Goal: Information Seeking & Learning: Learn about a topic

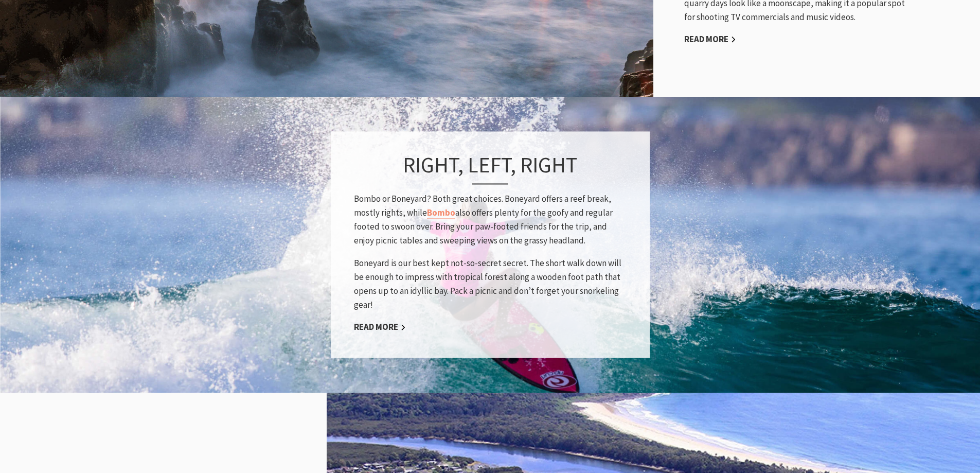
scroll to position [823, 0]
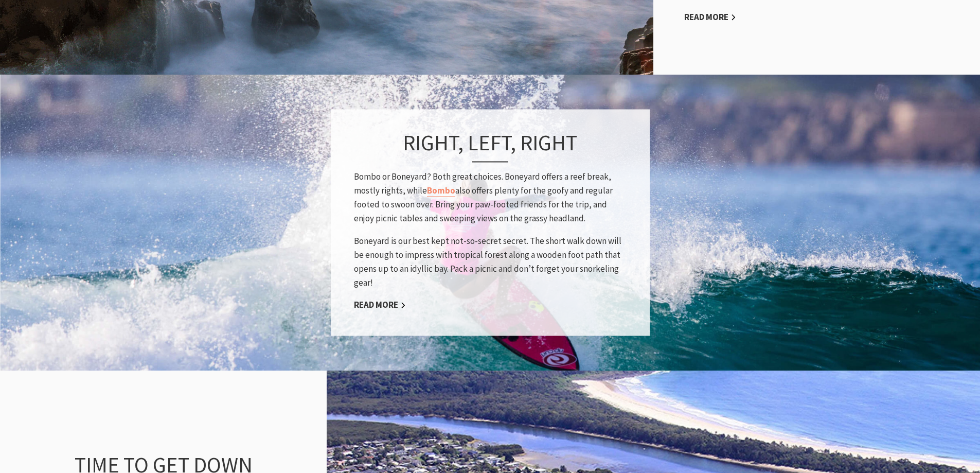
drag, startPoint x: 508, startPoint y: 191, endPoint x: 572, endPoint y: 215, distance: 68.0
click at [572, 215] on p "Bombo or Boneyard? Both great choices. Boneyard offers a reef break, mostly rig…" at bounding box center [490, 198] width 273 height 56
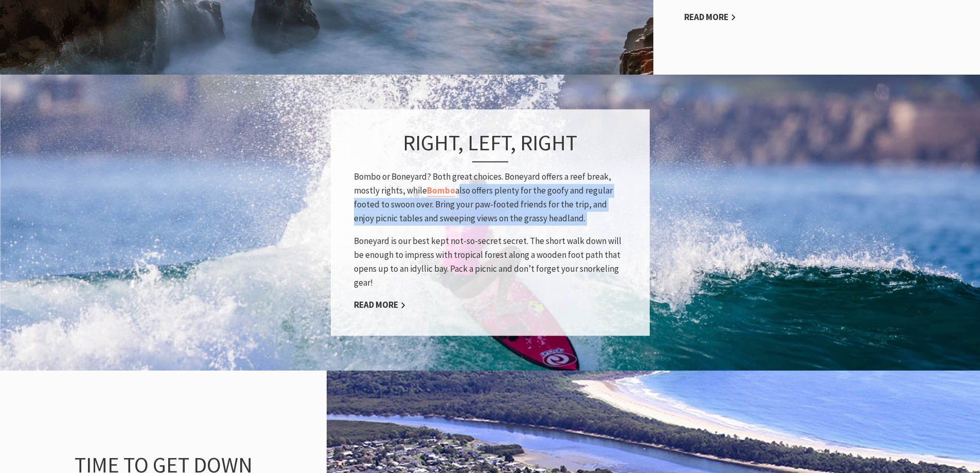
drag, startPoint x: 572, startPoint y: 215, endPoint x: 458, endPoint y: 190, distance: 116.8
click at [458, 190] on p "Bombo or Boneyard? Both great choices. Boneyard offers a reef break, mostly rig…" at bounding box center [490, 198] width 273 height 56
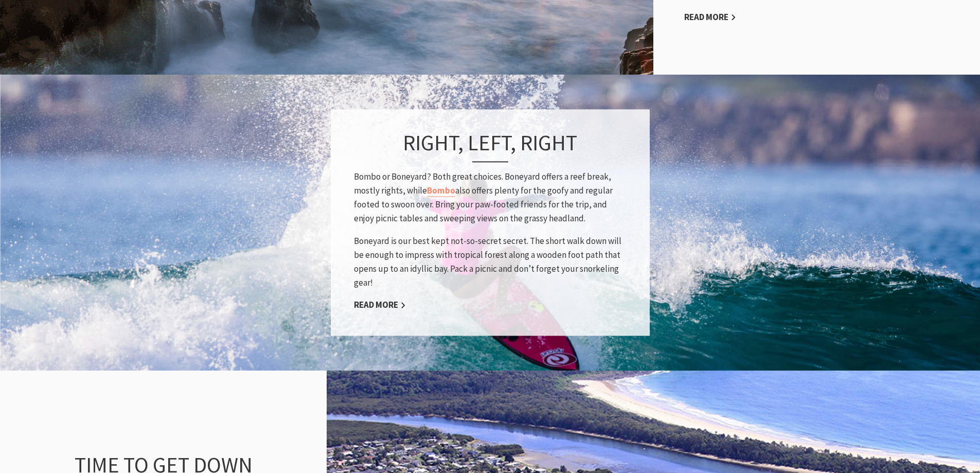
drag, startPoint x: 500, startPoint y: 201, endPoint x: 565, endPoint y: 222, distance: 67.5
click at [565, 222] on p "Bombo or Boneyard? Both great choices. Boneyard offers a reef break, mostly rig…" at bounding box center [490, 198] width 273 height 56
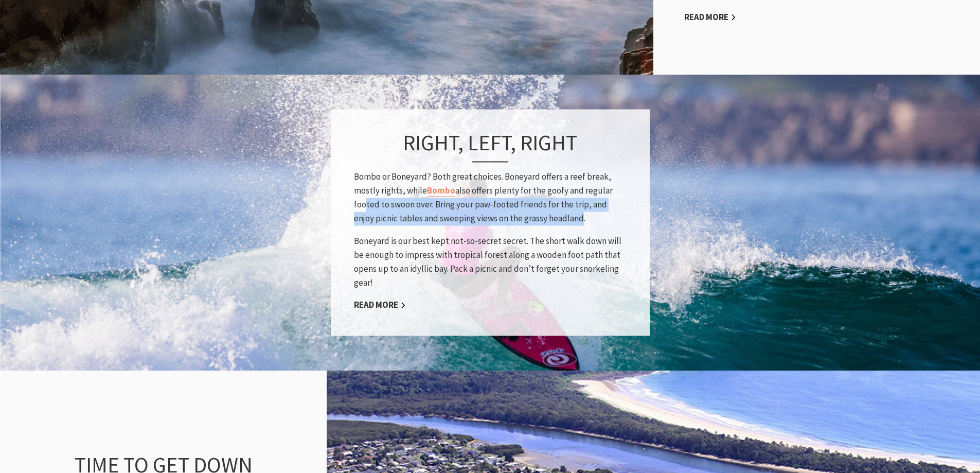
drag, startPoint x: 553, startPoint y: 219, endPoint x: 359, endPoint y: 209, distance: 194.1
click at [359, 209] on p "Bombo or Boneyard? Both great choices. Boneyard offers a reef break, mostly rig…" at bounding box center [490, 198] width 273 height 56
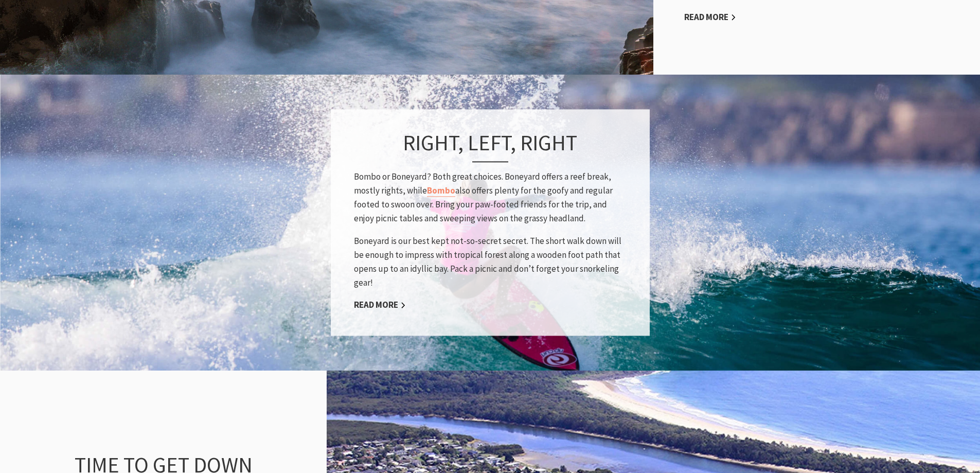
drag, startPoint x: 450, startPoint y: 209, endPoint x: 563, endPoint y: 222, distance: 113.4
click at [563, 222] on p "Bombo or Boneyard? Both great choices. Boneyard offers a reef break, mostly rig…" at bounding box center [490, 198] width 273 height 56
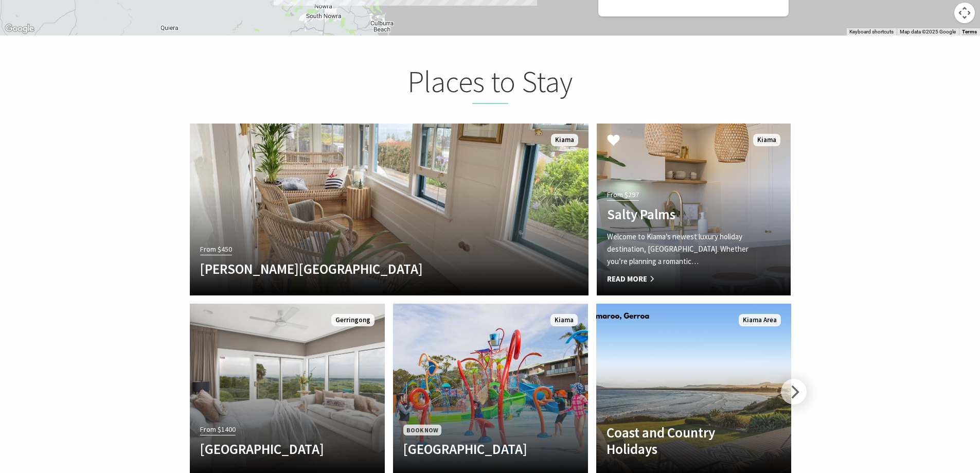
scroll to position [1903, 0]
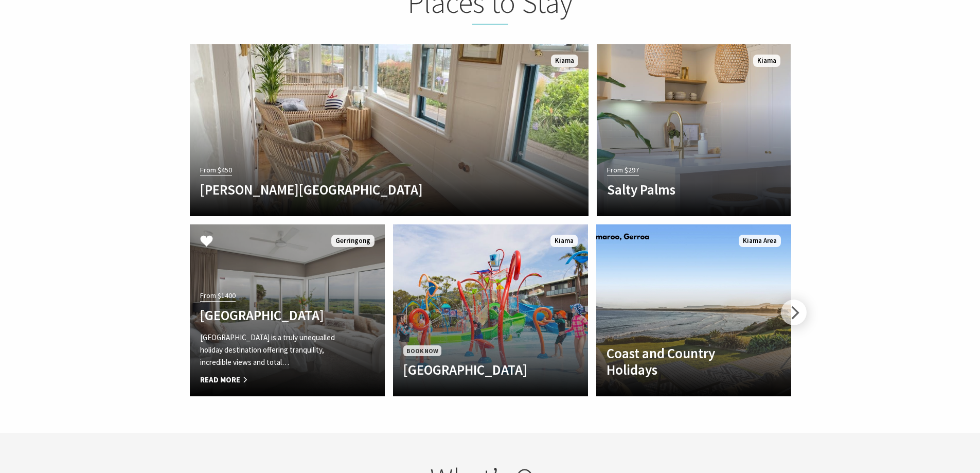
click at [303, 288] on div "From $1400 EagleView Park EagleView Park is a truly unequalled holiday destinat…" at bounding box center [273, 337] width 166 height 98
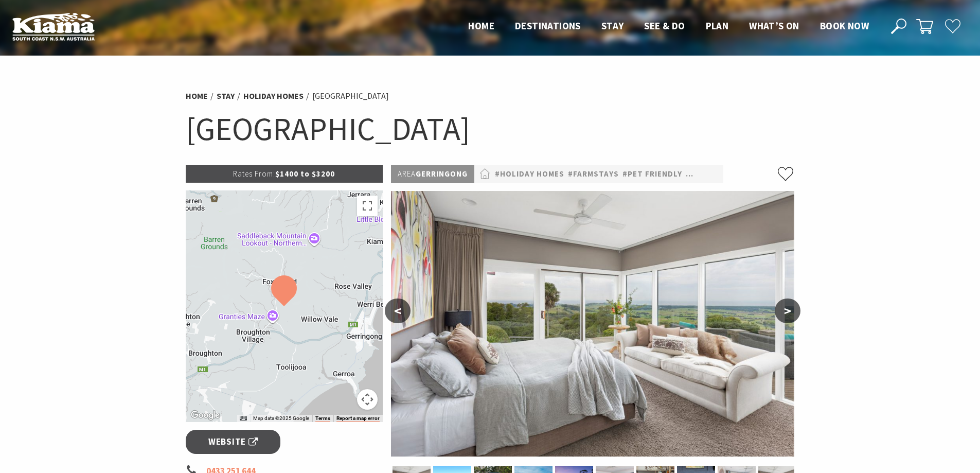
click at [787, 306] on button ">" at bounding box center [787, 310] width 26 height 25
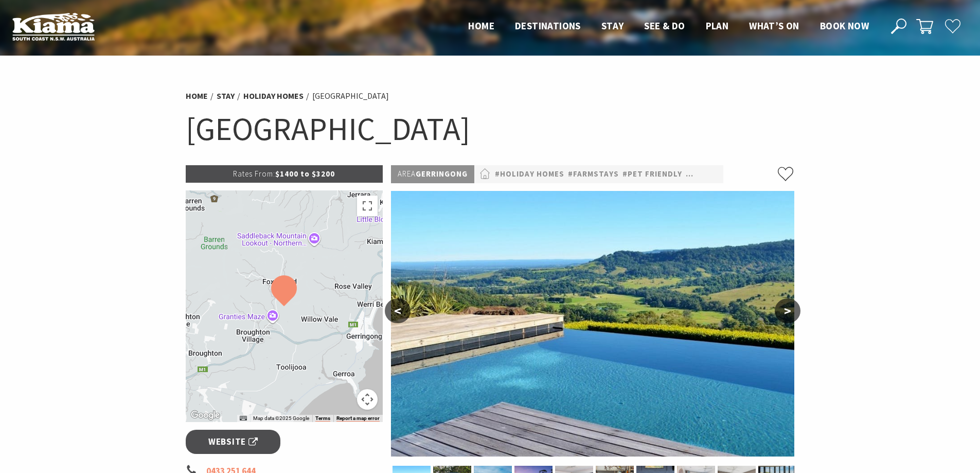
click at [782, 306] on button ">" at bounding box center [787, 310] width 26 height 25
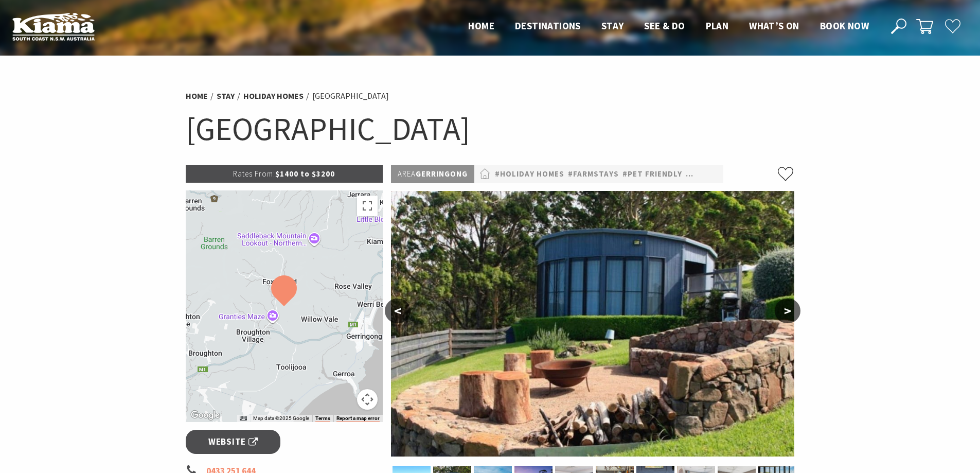
click at [778, 306] on button ">" at bounding box center [787, 310] width 26 height 25
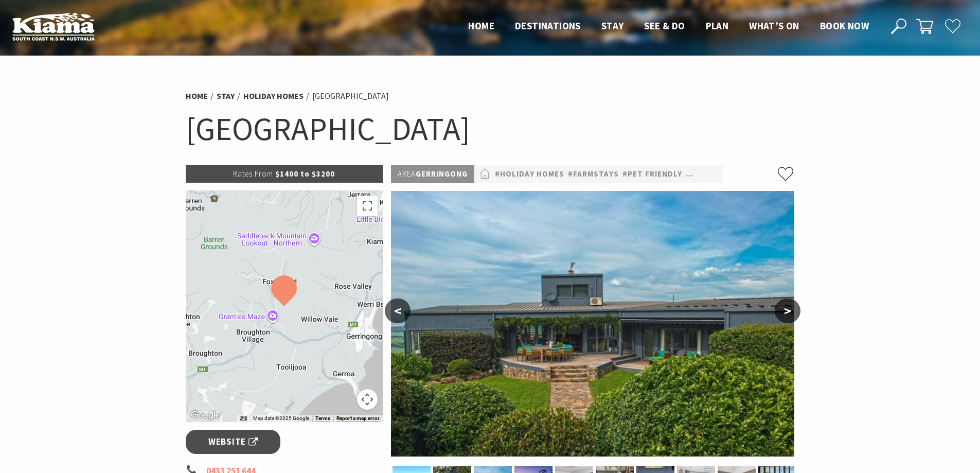
click at [778, 303] on button ">" at bounding box center [787, 310] width 26 height 25
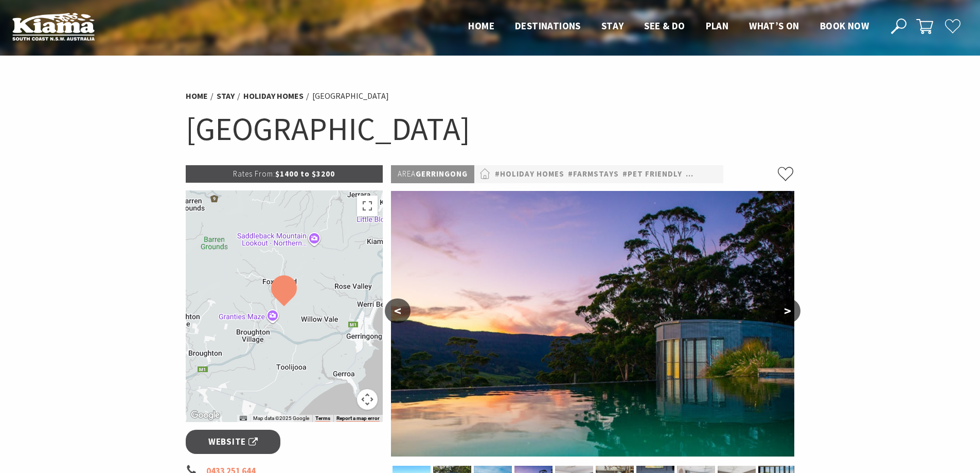
click at [790, 299] on button ">" at bounding box center [787, 310] width 26 height 25
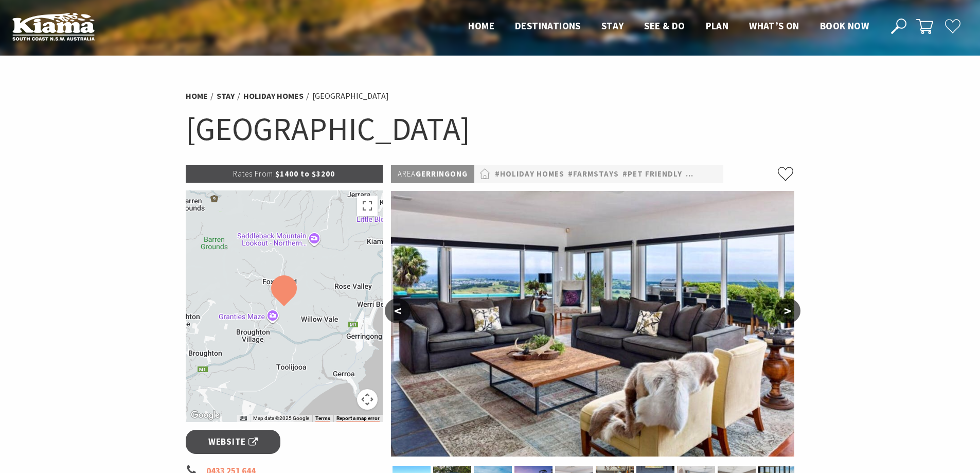
click at [792, 300] on button ">" at bounding box center [787, 310] width 26 height 25
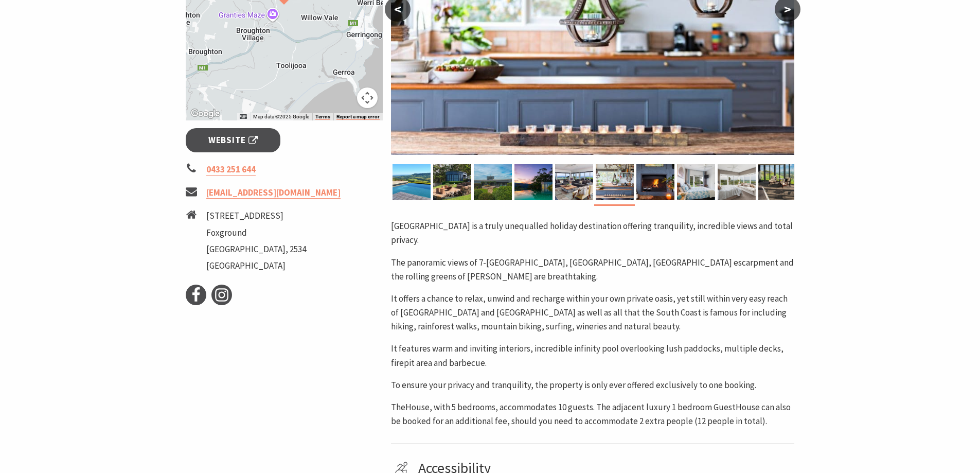
scroll to position [309, 0]
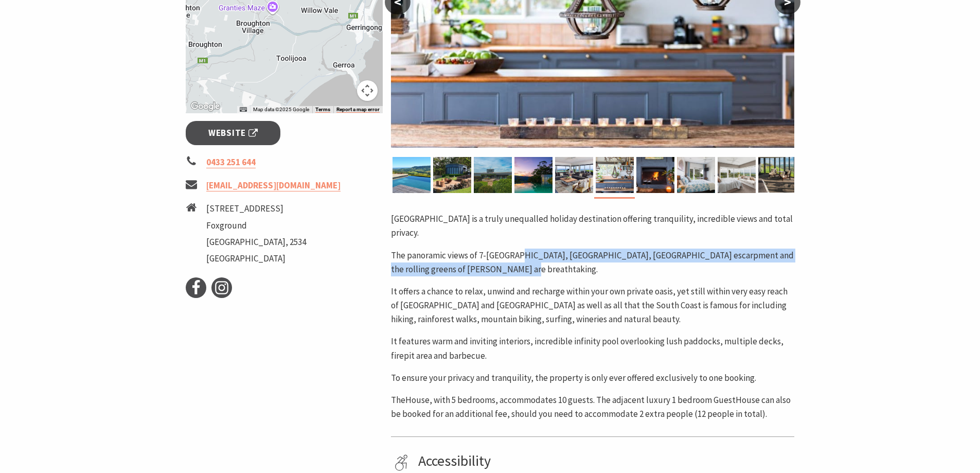
drag, startPoint x: 519, startPoint y: 243, endPoint x: 528, endPoint y: 256, distance: 15.8
click at [528, 256] on p "The panoramic views of 7-[GEOGRAPHIC_DATA], [GEOGRAPHIC_DATA], [GEOGRAPHIC_DATA…" at bounding box center [592, 262] width 403 height 28
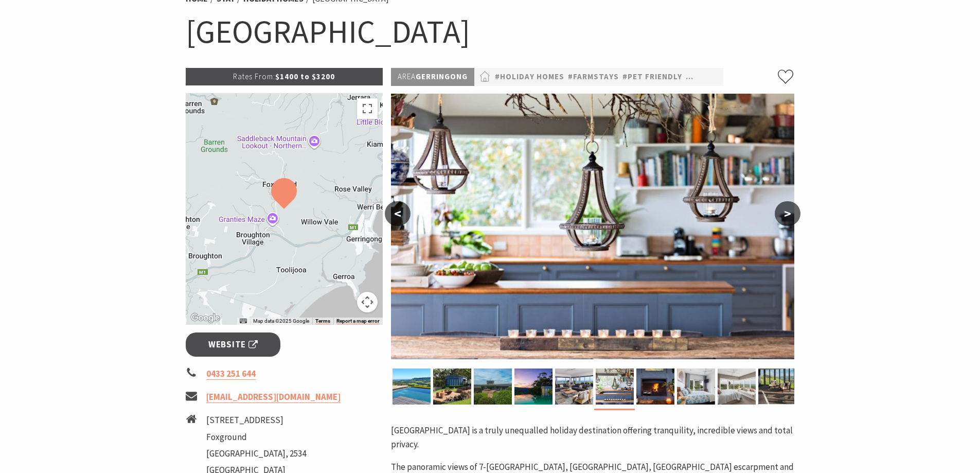
scroll to position [51, 0]
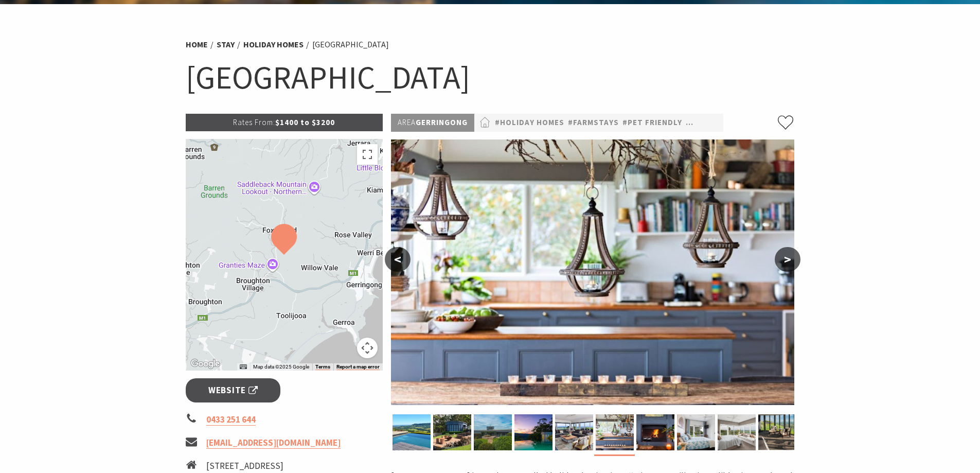
click at [782, 259] on button ">" at bounding box center [787, 259] width 26 height 25
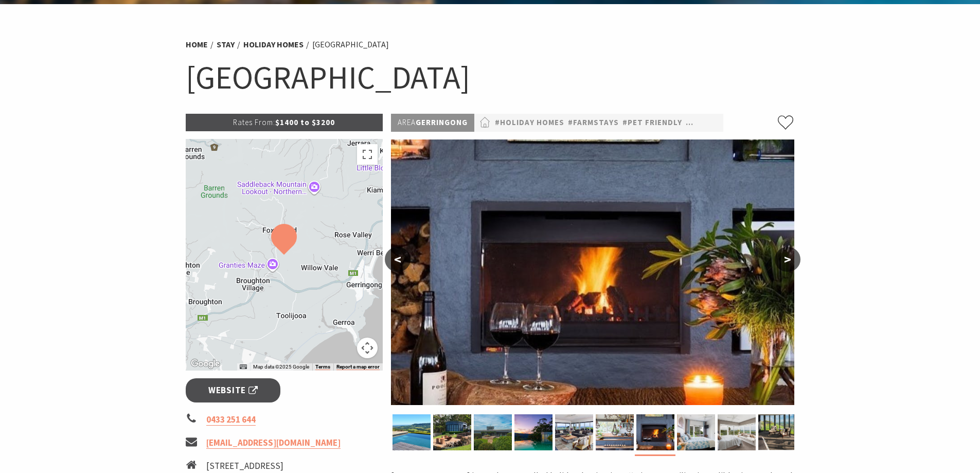
click at [780, 259] on button ">" at bounding box center [787, 259] width 26 height 25
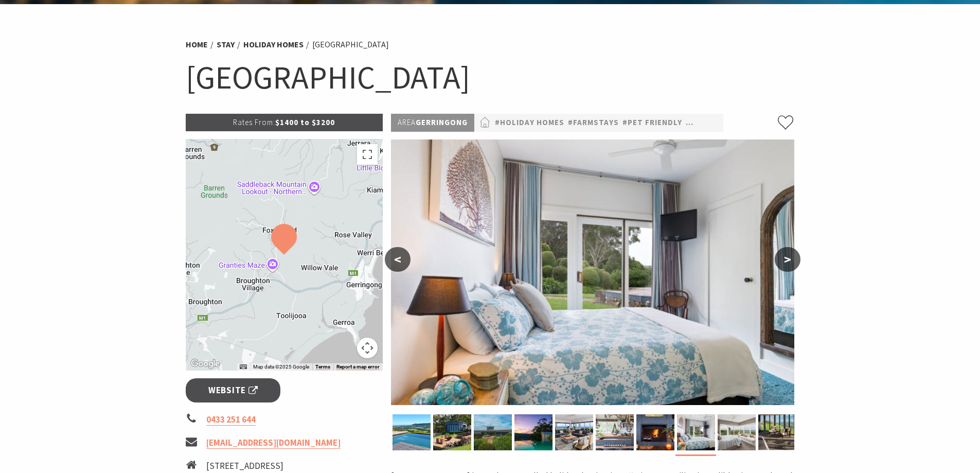
click at [780, 259] on button ">" at bounding box center [787, 259] width 26 height 25
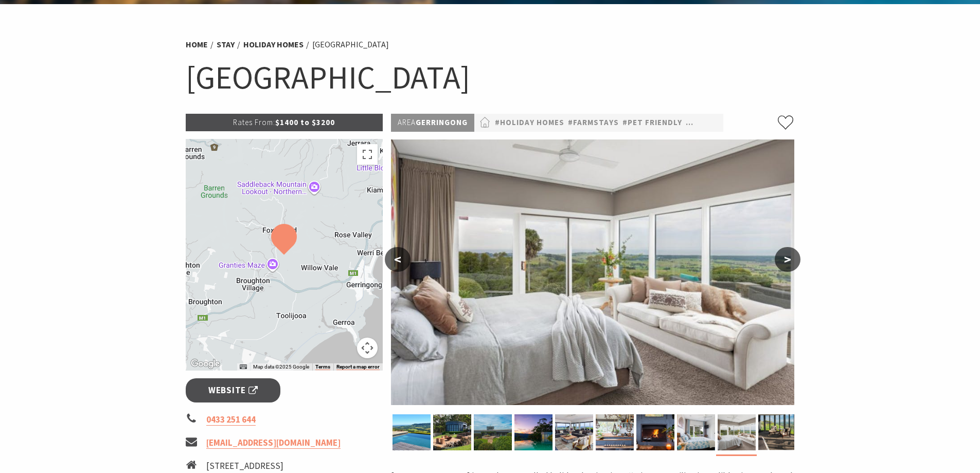
click at [780, 259] on button ">" at bounding box center [787, 259] width 26 height 25
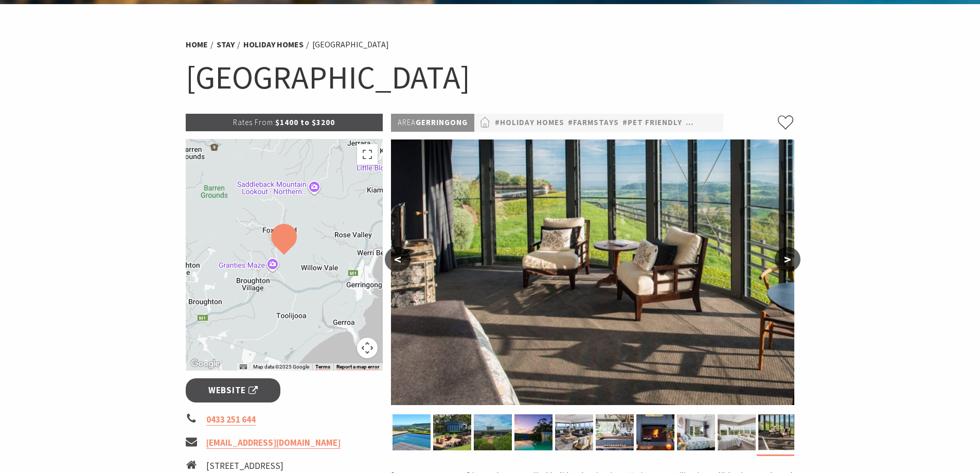
click at [779, 259] on button ">" at bounding box center [787, 259] width 26 height 25
click at [785, 258] on button ">" at bounding box center [787, 259] width 26 height 25
click at [401, 251] on button "<" at bounding box center [398, 259] width 26 height 25
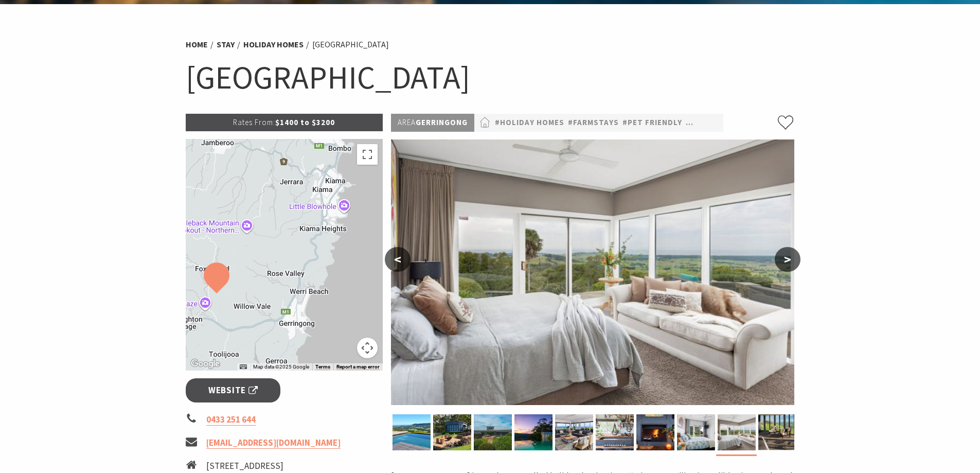
drag, startPoint x: 276, startPoint y: 257, endPoint x: 273, endPoint y: 298, distance: 41.3
click at [273, 298] on div at bounding box center [284, 254] width 197 height 231
click at [402, 258] on button "<" at bounding box center [398, 259] width 26 height 25
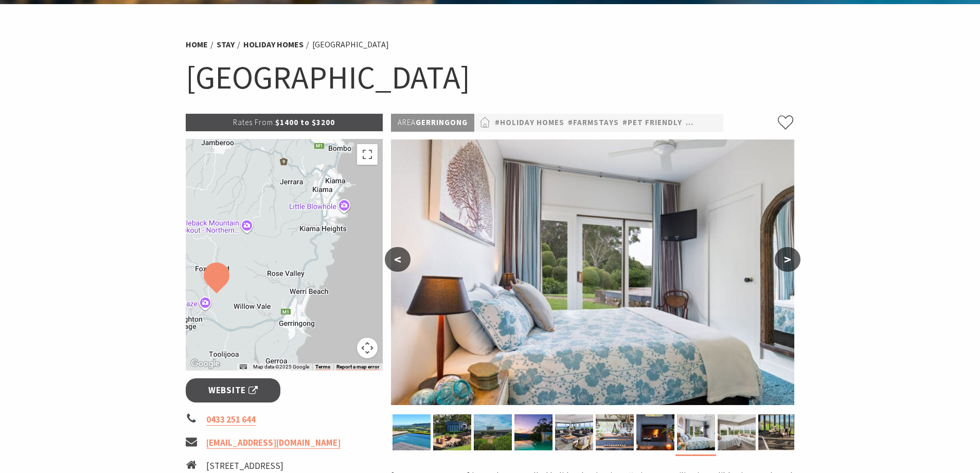
click at [402, 258] on button "<" at bounding box center [398, 259] width 26 height 25
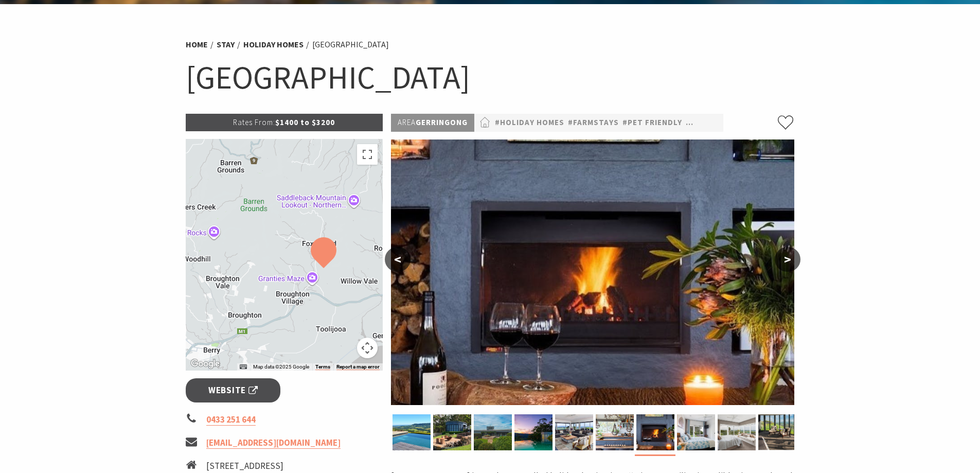
drag, startPoint x: 280, startPoint y: 260, endPoint x: 385, endPoint y: 234, distance: 107.9
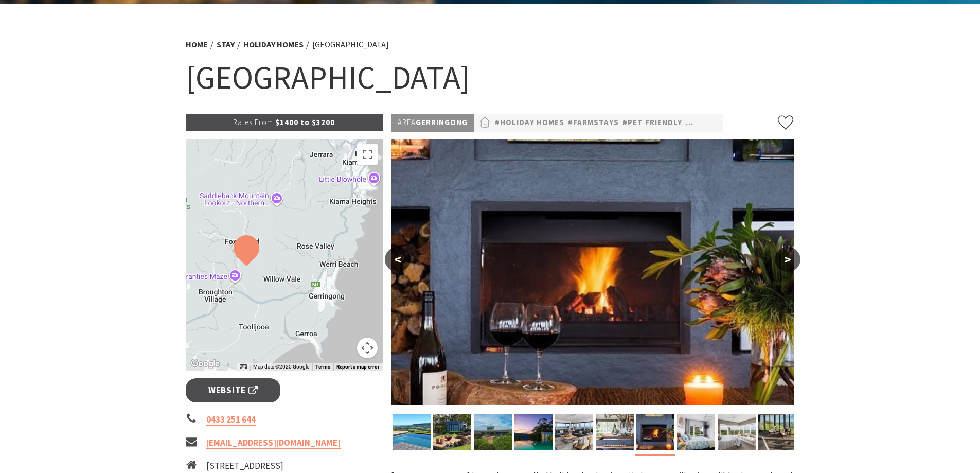
drag, startPoint x: 331, startPoint y: 236, endPoint x: 275, endPoint y: 240, distance: 56.2
click at [275, 240] on div at bounding box center [284, 254] width 197 height 231
click at [786, 252] on button ">" at bounding box center [787, 259] width 26 height 25
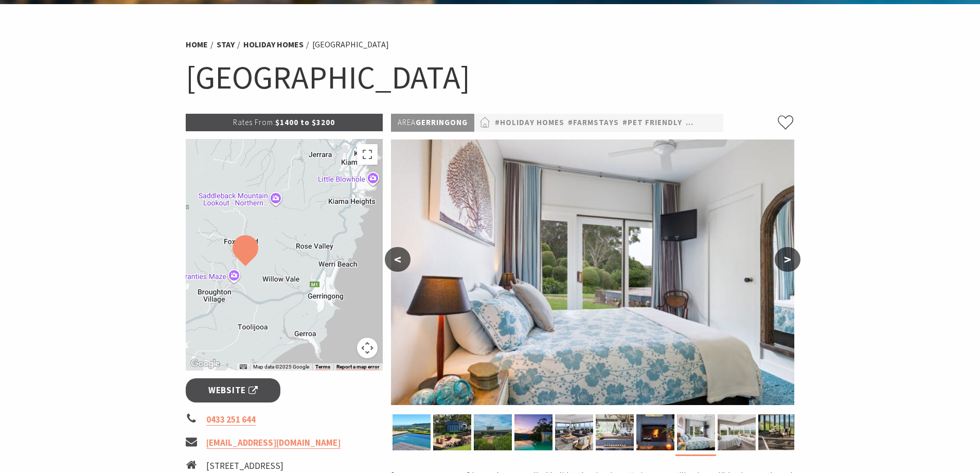
click at [786, 252] on button ">" at bounding box center [787, 259] width 26 height 25
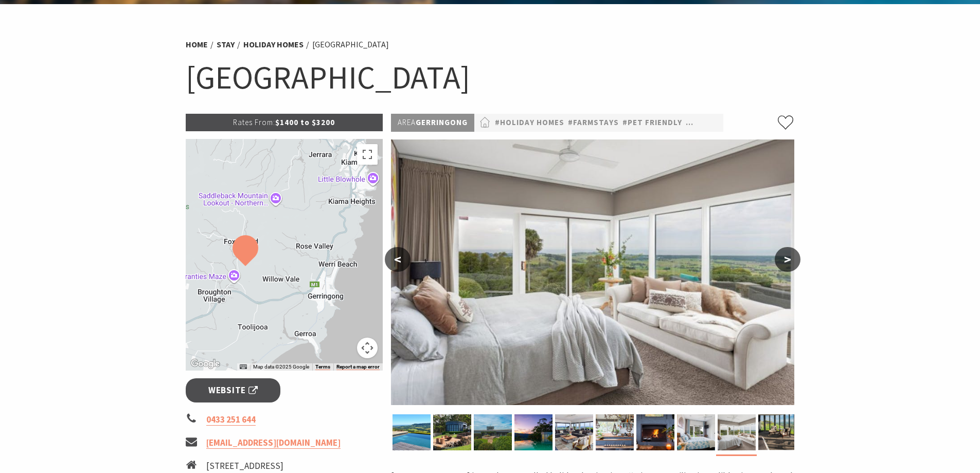
click at [791, 255] on button ">" at bounding box center [787, 259] width 26 height 25
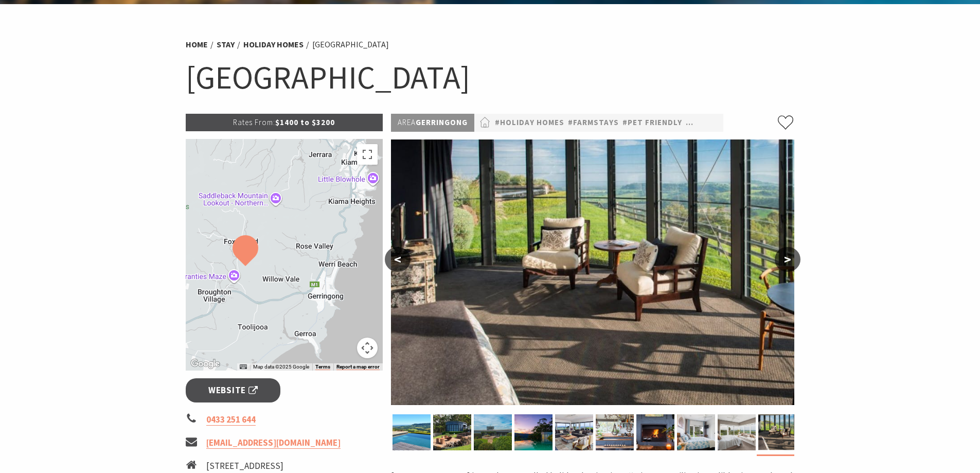
click at [791, 255] on button ">" at bounding box center [787, 259] width 26 height 25
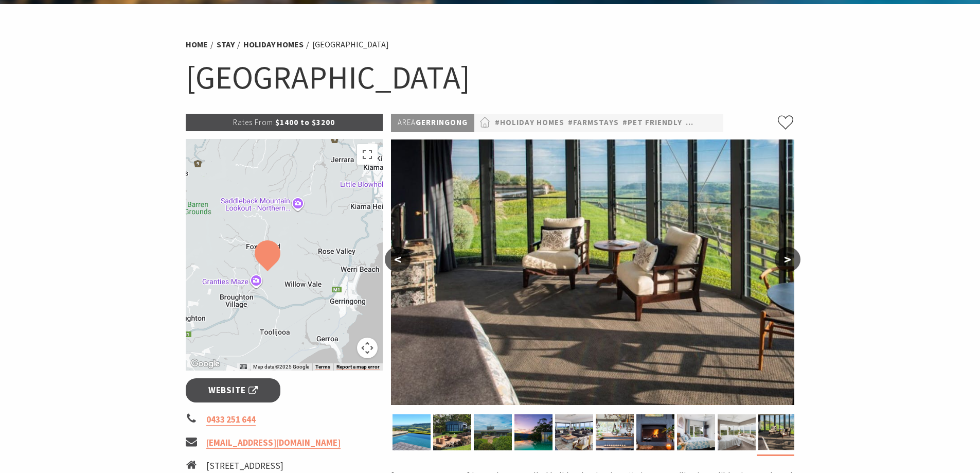
drag, startPoint x: 251, startPoint y: 279, endPoint x: 274, endPoint y: 284, distance: 22.7
click at [274, 284] on div at bounding box center [284, 254] width 197 height 231
